Goal: Information Seeking & Learning: Learn about a topic

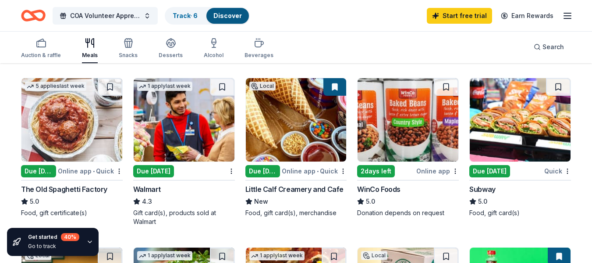
scroll to position [414, 0]
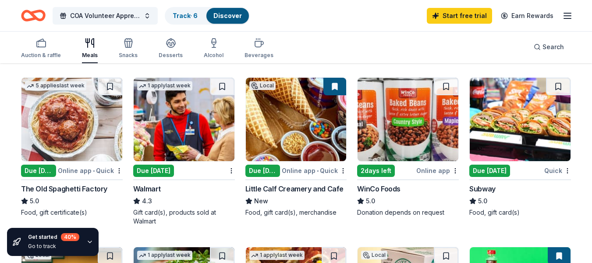
click at [200, 179] on div "1 apply last week Due today Walmart 4.3 Gift card(s), products sold at Walmart" at bounding box center [184, 151] width 102 height 148
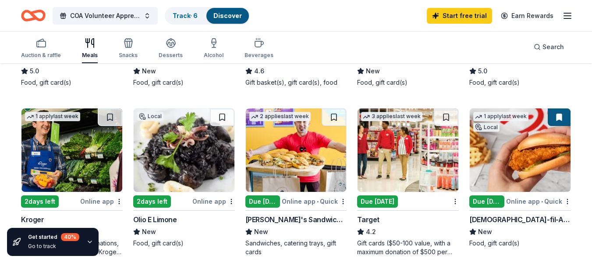
scroll to position [213, 0]
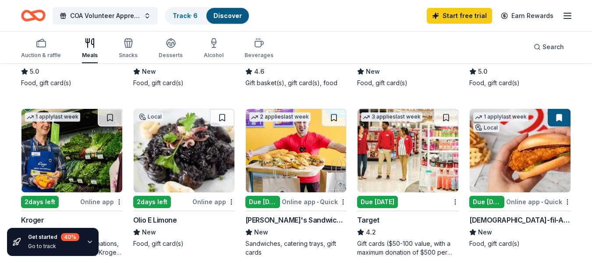
drag, startPoint x: 536, startPoint y: 172, endPoint x: 497, endPoint y: 201, distance: 48.9
click at [497, 201] on div "Due [DATE]" at bounding box center [486, 201] width 35 height 12
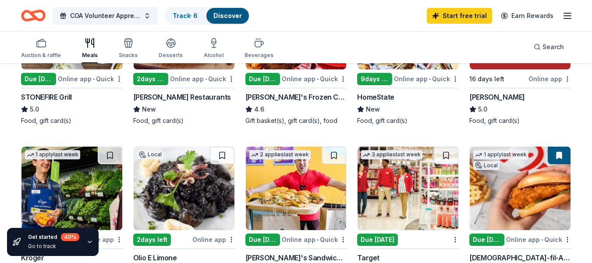
scroll to position [178, 0]
